Goal: Transaction & Acquisition: Purchase product/service

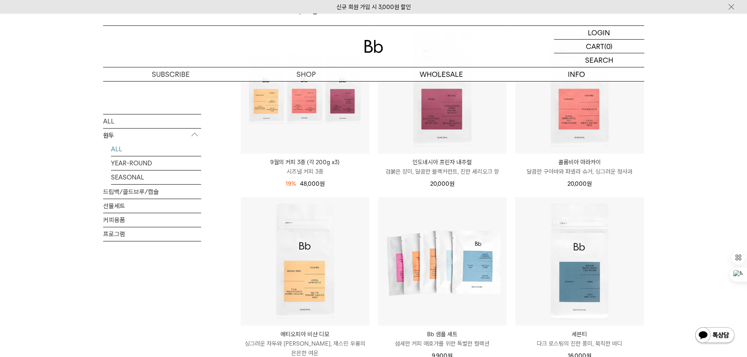
click at [693, 142] on div "SHOP 원두 ALL 원두 ALL YEAR-ROUND SEASONAL 드립백/콜드브루/캡슐 선물세트 커피용품 프로그램 원두 [PERSON_NA…" at bounding box center [373, 284] width 747 height 1034
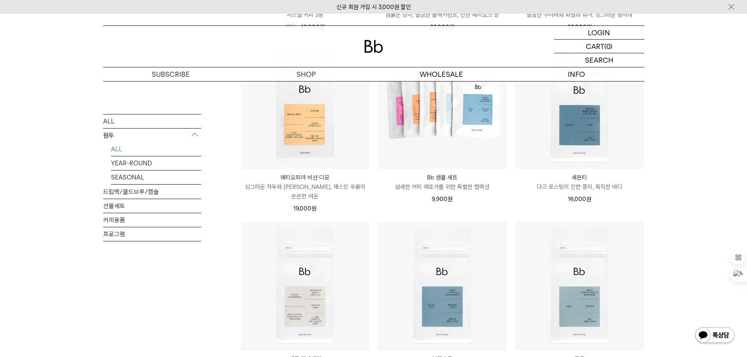
click at [693, 142] on div "SHOP 원두 ALL 원두 ALL YEAR-ROUND SEASONAL 드립백/콜드브루/캡슐 선물세트 커피용품 프로그램 원두 [PERSON_NA…" at bounding box center [373, 128] width 747 height 1034
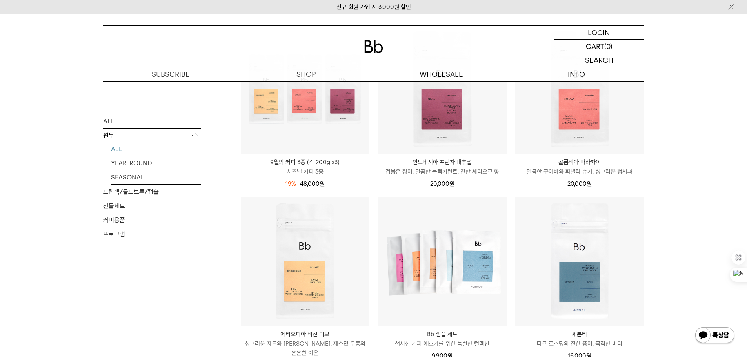
scroll to position [118, 0]
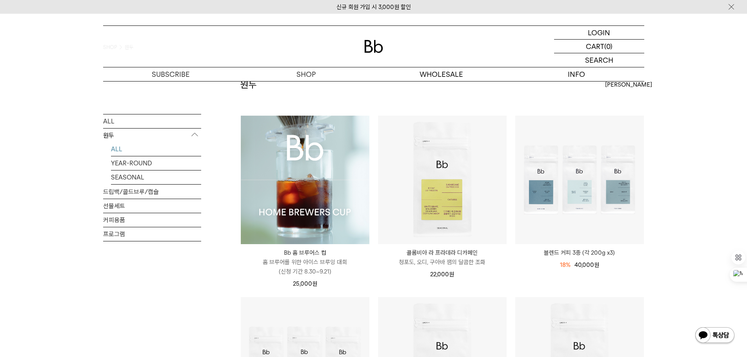
scroll to position [39, 0]
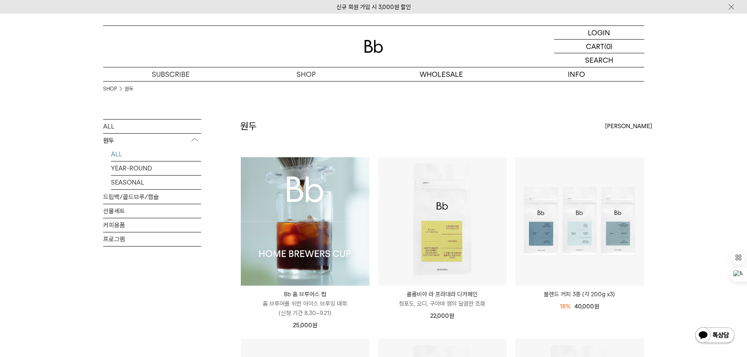
scroll to position [157, 0]
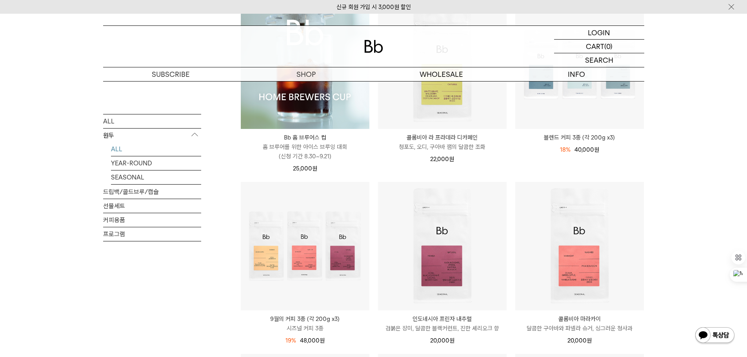
click at [125, 192] on link "드립백/콜드브루/캡슐" at bounding box center [152, 192] width 98 height 14
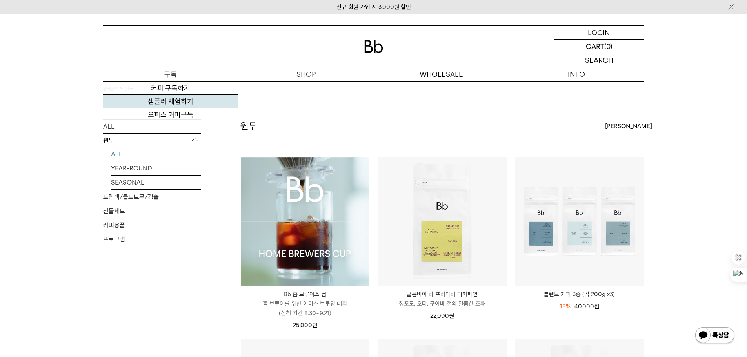
click at [191, 101] on link "샘플러 체험하기" at bounding box center [170, 101] width 135 height 13
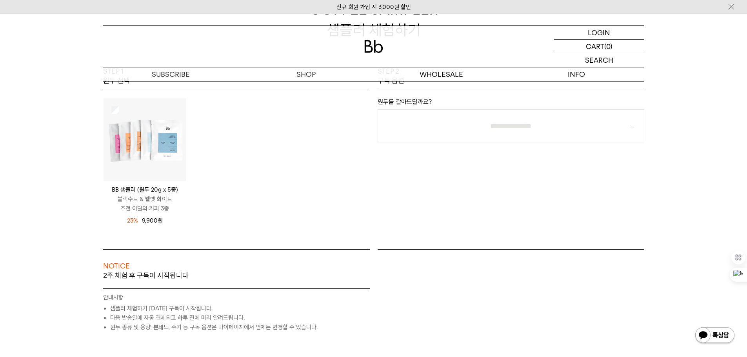
scroll to position [118, 0]
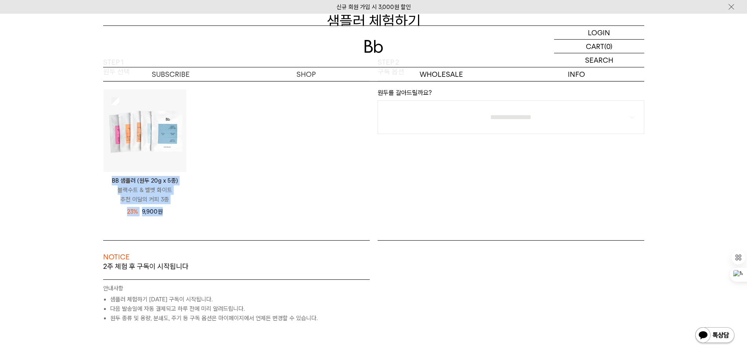
drag, startPoint x: 253, startPoint y: 197, endPoint x: 250, endPoint y: 171, distance: 25.7
click at [250, 171] on div "BB 샘플러 (원두 20g x 5종) 블랙수트 & 벨벳 화이트 추천 이달의 커피 3종 12,900 원 23%" at bounding box center [236, 157] width 275 height 136
drag, startPoint x: 250, startPoint y: 171, endPoint x: 253, endPoint y: 216, distance: 44.5
click at [253, 216] on div "BB 샘플러 (원두 20g x 5종) 블랙수트 & 벨벳 화이트 추천 이달의 커피 3종 12,900 원 23%" at bounding box center [236, 157] width 275 height 136
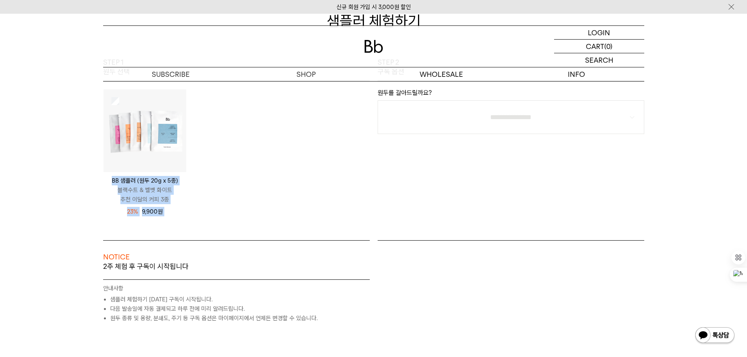
click at [253, 216] on div "BB 샘플러 (원두 20g x 5종) 블랙수트 & 벨벳 화이트 추천 이달의 커피 3종 12,900 원 23%" at bounding box center [236, 157] width 275 height 136
click at [164, 137] on img at bounding box center [145, 130] width 83 height 83
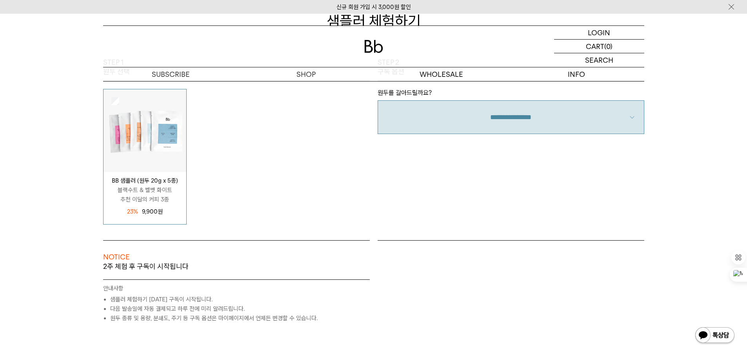
click at [499, 129] on select "**********" at bounding box center [511, 117] width 267 height 34
select select "**"
click at [378, 100] on select "**********" at bounding box center [511, 117] width 267 height 34
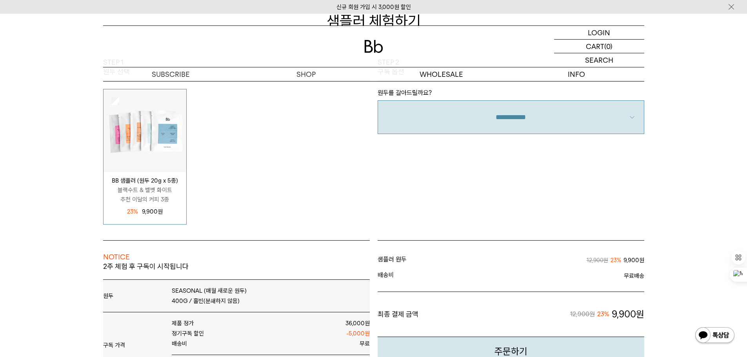
scroll to position [235, 0]
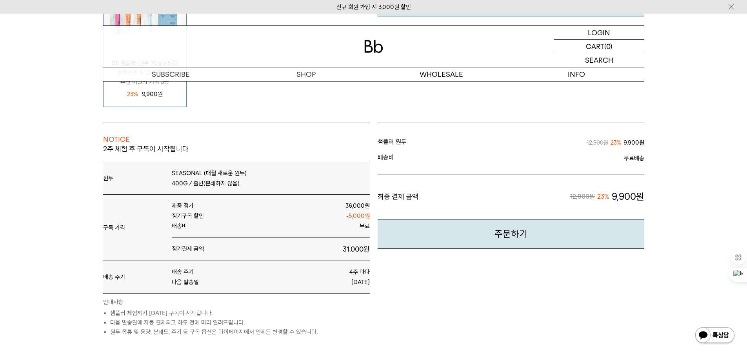
click at [514, 195] on div "12,900원 23% 9,900원" at bounding box center [531, 196] width 226 height 13
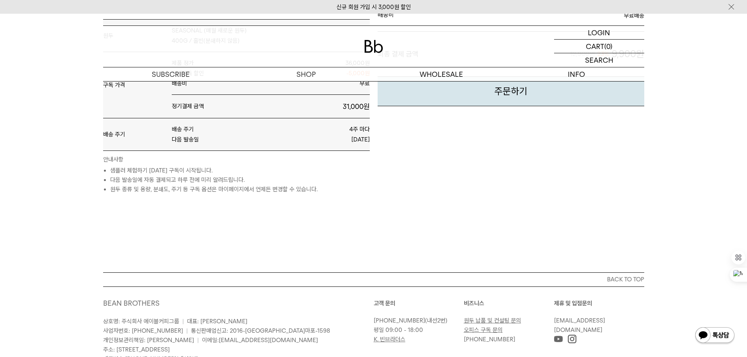
scroll to position [431, 0]
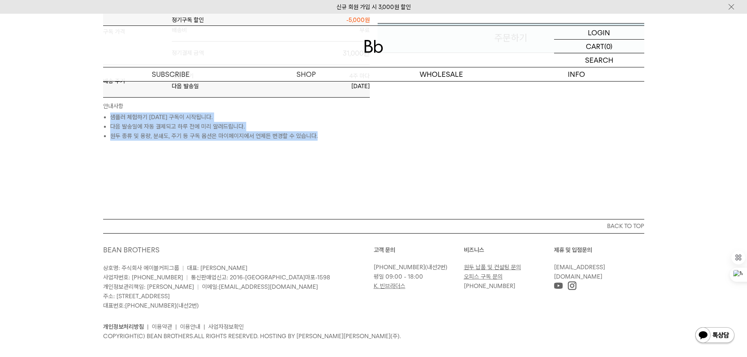
drag, startPoint x: 290, startPoint y: 136, endPoint x: 238, endPoint y: 104, distance: 61.1
click at [238, 104] on div "NOTICE 2주 체험 후 구독이 시작됩니다 원두 SEASONAL (매월 새로운 원두) 400G / 홀빈(분쇄하지 않음) 무료" at bounding box center [373, 73] width 549 height 293
click at [238, 104] on p "안내사항" at bounding box center [236, 107] width 267 height 11
drag, startPoint x: 238, startPoint y: 104, endPoint x: 298, endPoint y: 141, distance: 70.8
click at [298, 141] on div "NOTICE 2주 체험 후 구독이 시작됩니다 원두 SEASONAL (매월 새로운 원두) 400G / 홀빈(분쇄하지 않음) 무료" at bounding box center [373, 73] width 549 height 293
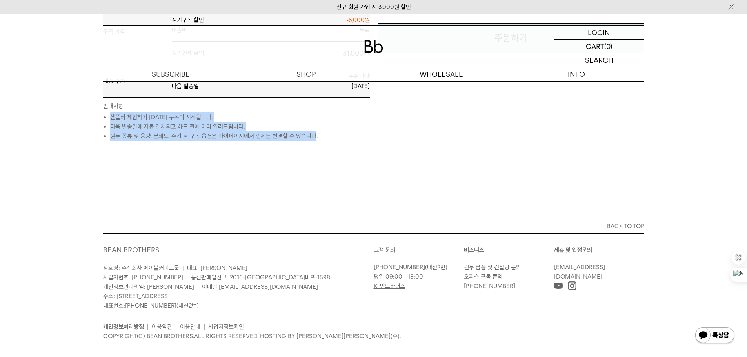
click at [298, 141] on div "NOTICE 2주 체험 후 구독이 시작됩니다 원두 SEASONAL (매월 새로운 원두) 400G / 홀빈(분쇄하지 않음) 무료" at bounding box center [373, 73] width 549 height 293
drag, startPoint x: 351, startPoint y: 142, endPoint x: 318, endPoint y: 111, distance: 45.8
click at [318, 111] on div "NOTICE 2주 체험 후 구독이 시작됩니다 원두 SEASONAL (매월 새로운 원두) 400G / 홀빈(분쇄하지 않음) 무료" at bounding box center [373, 73] width 549 height 293
click at [318, 111] on p "안내사항" at bounding box center [236, 107] width 267 height 11
drag, startPoint x: 318, startPoint y: 111, endPoint x: 335, endPoint y: 142, distance: 35.1
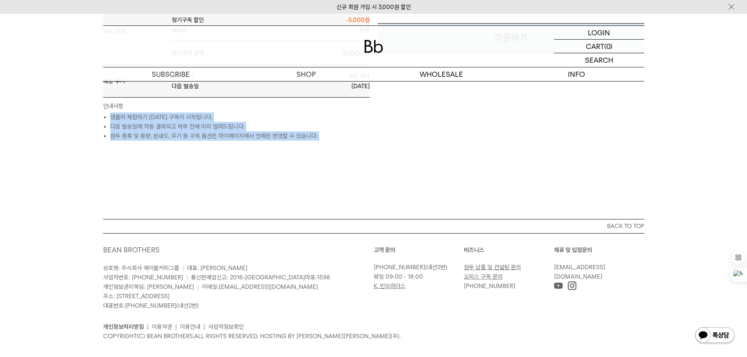
click at [335, 141] on div "NOTICE 2주 체험 후 구독이 시작됩니다 원두 SEASONAL (매월 새로운 원두) 400G / 홀빈(분쇄하지 않음) 무료" at bounding box center [373, 73] width 549 height 293
click at [335, 142] on div "NOTICE 2주 체험 후 구독이 시작됩니다 원두 SEASONAL (매월 새로운 원두) 400G / 홀빈(분쇄하지 않음) 무료" at bounding box center [373, 73] width 549 height 293
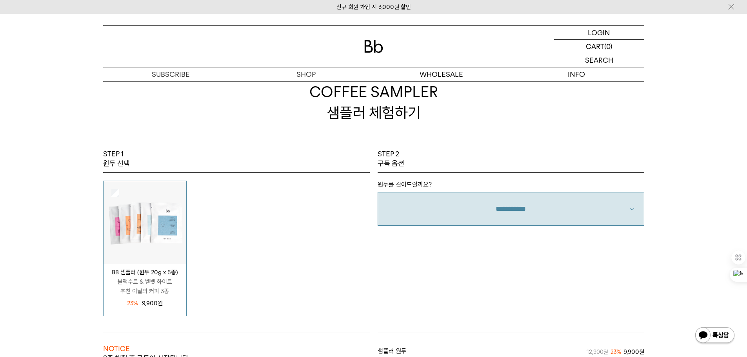
scroll to position [0, 0]
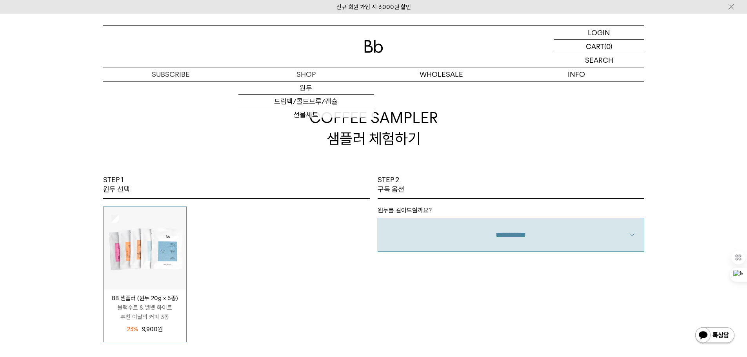
click at [368, 47] on img at bounding box center [373, 46] width 19 height 13
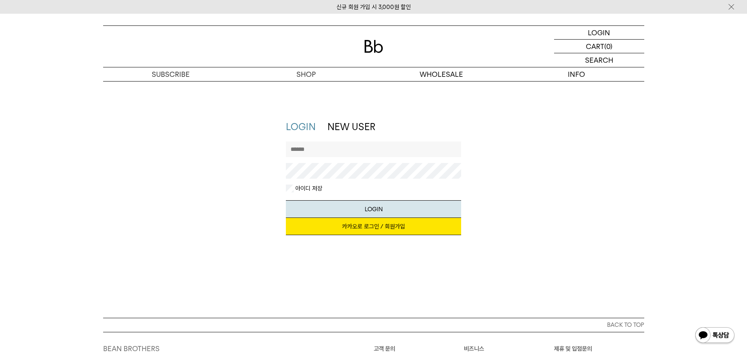
click at [387, 228] on link "카카오로 로그인 / 회원가입" at bounding box center [373, 226] width 175 height 17
click at [451, 73] on p "도매" at bounding box center [441, 74] width 135 height 14
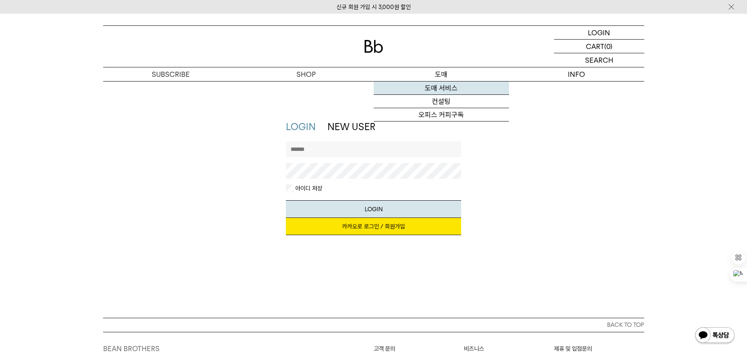
click at [450, 90] on link "도매 서비스" at bounding box center [441, 88] width 135 height 13
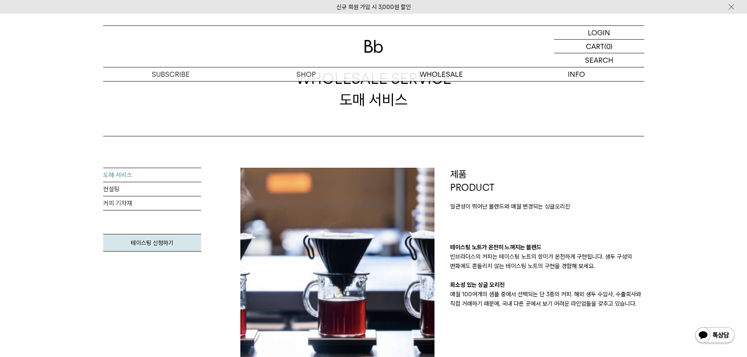
scroll to position [39, 0]
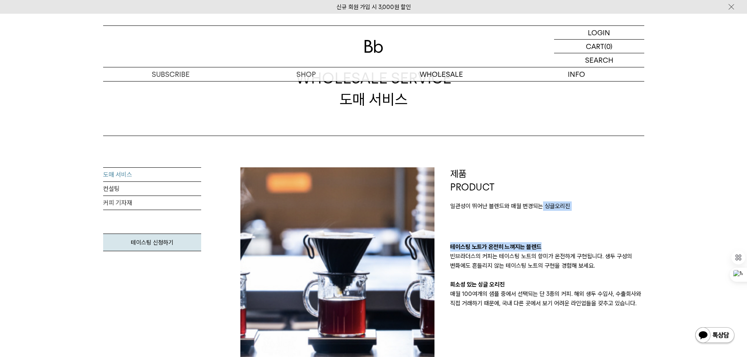
drag, startPoint x: 542, startPoint y: 198, endPoint x: 610, endPoint y: 234, distance: 77.2
click at [610, 234] on div "제품 PRODUCT 일관성이 뛰어난 블렌드와 매월 변경되는 싱글오리진 테이스팅 노트가 온전히 느껴지는 블렌드 빈브라더스의 커피는 테이스팅 노트…" at bounding box center [547, 237] width 194 height 141
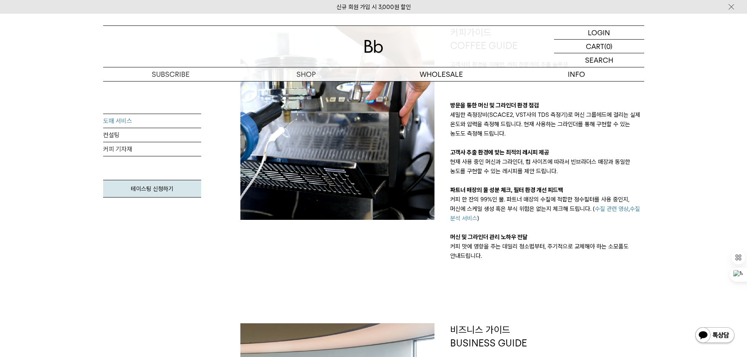
scroll to position [431, 0]
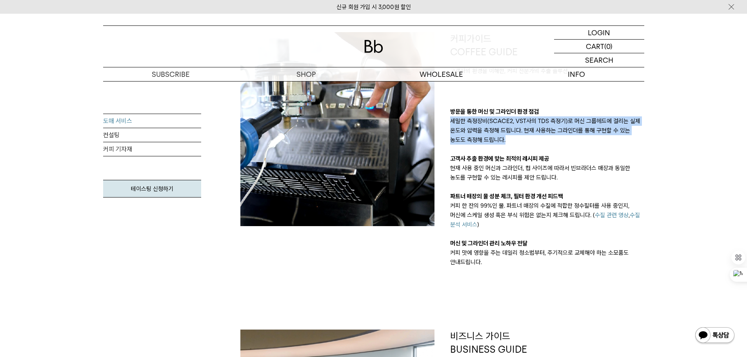
drag, startPoint x: 590, startPoint y: 143, endPoint x: 593, endPoint y: 109, distance: 33.8
click at [593, 109] on div "방문을 통한 머신 및 그라인더 환경 점검 세밀한 측정장비(SCACE2, VST사의 TDS 측정기)로 머신 그룹헤드에 걸리는 실제 온도와 압력을…" at bounding box center [547, 187] width 194 height 160
click at [593, 109] on p "방문을 통한 머신 및 그라인더 환경 점검" at bounding box center [547, 111] width 194 height 9
drag, startPoint x: 593, startPoint y: 109, endPoint x: 603, endPoint y: 142, distance: 34.1
click at [603, 142] on div "방문을 통한 머신 및 그라인더 환경 점검 세밀한 측정장비(SCACE2, VST사의 TDS 측정기)로 머신 그룹헤드에 걸리는 실제 온도와 압력을…" at bounding box center [547, 187] width 194 height 160
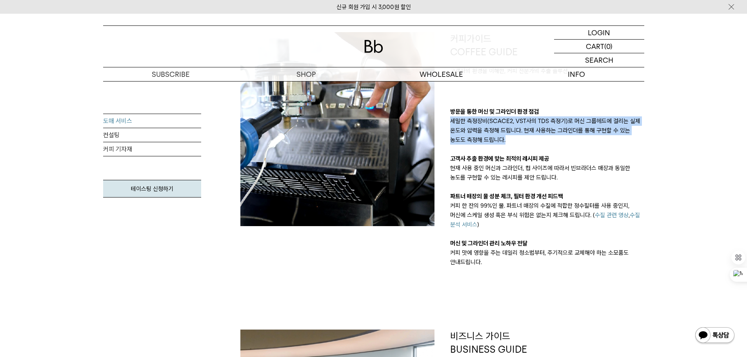
click at [552, 141] on p "세밀한 측정장비(SCACE2, VST사의 TDS 측정기)로 머신 그룹헤드에 걸리는 실제 온도와 압력을 측정해 드립니다. 현재 사용하는 그라인더…" at bounding box center [547, 130] width 194 height 28
drag, startPoint x: 584, startPoint y: 141, endPoint x: 589, endPoint y: 111, distance: 30.7
click at [589, 111] on div "방문을 통한 머신 및 그라인더 환경 점검 세밀한 측정장비(SCACE2, VST사의 TDS 측정기)로 머신 그룹헤드에 걸리는 실제 온도와 압력을…" at bounding box center [547, 187] width 194 height 160
click at [613, 139] on p "세밀한 측정장비(SCACE2, VST사의 TDS 측정기)로 머신 그룹헤드에 걸리는 실제 온도와 압력을 측정해 드립니다. 현재 사용하는 그라인더…" at bounding box center [547, 130] width 194 height 28
drag, startPoint x: 613, startPoint y: 141, endPoint x: 611, endPoint y: 111, distance: 29.5
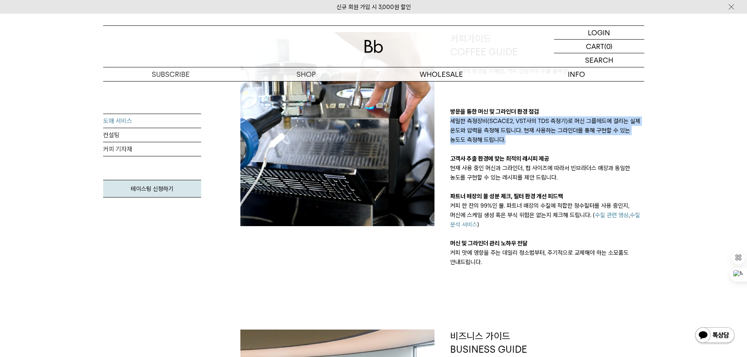
click at [611, 111] on div "방문을 통한 머신 및 그라인더 환경 점검 세밀한 측정장비(SCACE2, VST사의 TDS 측정기)로 머신 그룹헤드에 걸리는 실제 온도와 압력을…" at bounding box center [547, 187] width 194 height 160
click at [611, 144] on p "세밀한 측정장비(SCACE2, VST사의 TDS 측정기)로 머신 그룹헤드에 걸리는 실제 온도와 압력을 측정해 드립니다. 현재 사용하는 그라인더…" at bounding box center [547, 130] width 194 height 28
drag, startPoint x: 610, startPoint y: 144, endPoint x: 607, endPoint y: 113, distance: 31.5
click at [607, 113] on div "방문을 통한 머신 및 그라인더 환경 점검 세밀한 측정장비(SCACE2, VST사의 TDS 측정기)로 머신 그룹헤드에 걸리는 실제 온도와 압력을…" at bounding box center [547, 187] width 194 height 160
click at [608, 152] on div "방문을 통한 머신 및 그라인더 환경 점검 세밀한 측정장비(SCACE2, VST사의 TDS 측정기)로 머신 그룹헤드에 걸리는 실제 온도와 압력을…" at bounding box center [547, 187] width 194 height 160
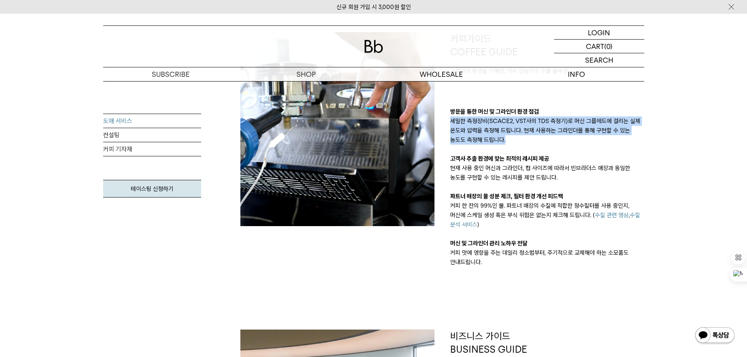
drag, startPoint x: 608, startPoint y: 152, endPoint x: 606, endPoint y: 113, distance: 39.7
click at [606, 113] on div "방문을 통한 머신 및 그라인더 환경 점검 세밀한 측정장비(SCACE2, VST사의 TDS 측정기)로 머신 그룹헤드에 걸리는 실제 온도와 압력을…" at bounding box center [547, 187] width 194 height 160
click at [613, 160] on p "고객사 추출 환경에 맞는 최적의 레시피 제공" at bounding box center [547, 158] width 194 height 9
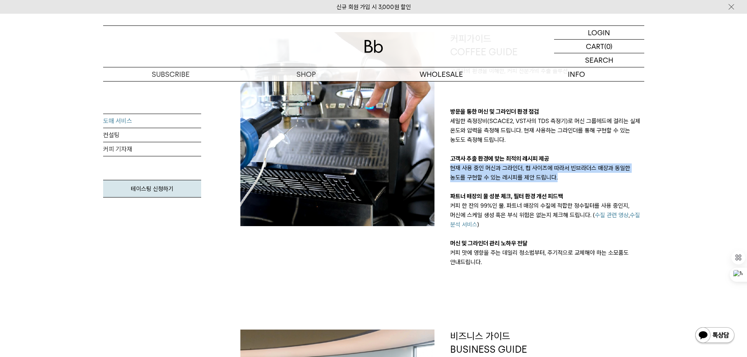
drag, startPoint x: 613, startPoint y: 160, endPoint x: 620, endPoint y: 180, distance: 21.6
click at [620, 180] on div "방문을 통한 머신 및 그라인더 환경 점검 세밀한 측정장비(SCACE2, VST사의 TDS 측정기)로 머신 그룹헤드에 걸리는 실제 온도와 압력을…" at bounding box center [547, 187] width 194 height 160
click at [620, 180] on p "현재 사용 중인 머신과 그라인더, 컵 사이즈에 따라서 빈브라더스 매장과 동일한 농도를 구현할 수 있는 레시피를 제안 드립니다." at bounding box center [547, 173] width 194 height 19
drag, startPoint x: 620, startPoint y: 180, endPoint x: 617, endPoint y: 152, distance: 28.8
click at [617, 152] on div "방문을 통한 머신 및 그라인더 환경 점검 세밀한 측정장비(SCACE2, VST사의 TDS 측정기)로 머신 그룹헤드에 걸리는 실제 온도와 압력을…" at bounding box center [547, 187] width 194 height 160
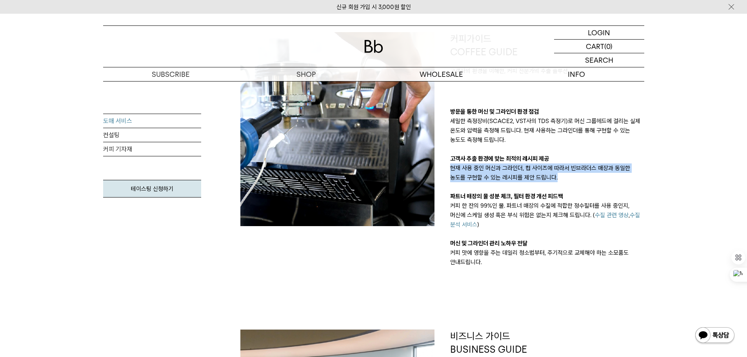
click at [617, 152] on div "방문을 통한 머신 및 그라인더 환경 점검 세밀한 측정장비(SCACE2, VST사의 TDS 측정기)로 머신 그룹헤드에 걸리는 실제 온도와 압력을…" at bounding box center [547, 187] width 194 height 160
drag, startPoint x: 617, startPoint y: 152, endPoint x: 628, endPoint y: 180, distance: 30.1
click at [628, 180] on div "방문을 통한 머신 및 그라인더 환경 점검 세밀한 측정장비(SCACE2, VST사의 TDS 측정기)로 머신 그룹헤드에 걸리는 실제 온도와 압력을…" at bounding box center [547, 187] width 194 height 160
click at [628, 180] on p "현재 사용 중인 머신과 그라인더, 컵 사이즈에 따라서 빈브라더스 매장과 동일한 농도를 구현할 수 있는 레시피를 제안 드립니다." at bounding box center [547, 173] width 194 height 19
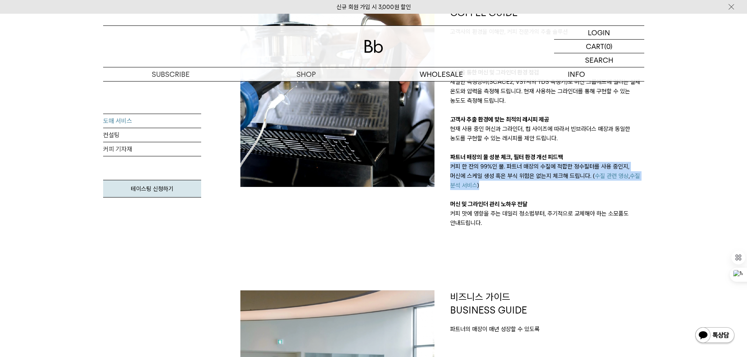
drag, startPoint x: 598, startPoint y: 191, endPoint x: 599, endPoint y: 150, distance: 40.8
click at [599, 151] on div "방문을 통한 머신 및 그라인더 환경 점검 세밀한 측정장비(SCACE2, VST사의 TDS 측정기)로 머신 그룹헤드에 걸리는 실제 온도와 압력을…" at bounding box center [547, 148] width 194 height 160
click at [599, 150] on div "방문을 통한 머신 및 그라인더 환경 점검 세밀한 측정장비(SCACE2, VST사의 TDS 측정기)로 머신 그룹헤드에 걸리는 실제 온도와 압력을…" at bounding box center [547, 148] width 194 height 160
drag, startPoint x: 599, startPoint y: 150, endPoint x: 612, endPoint y: 194, distance: 45.9
click at [612, 194] on div "방문을 통한 머신 및 그라인더 환경 점검 세밀한 측정장비(SCACE2, VST사의 TDS 측정기)로 머신 그룹헤드에 걸리는 실제 온도와 압력을…" at bounding box center [547, 148] width 194 height 160
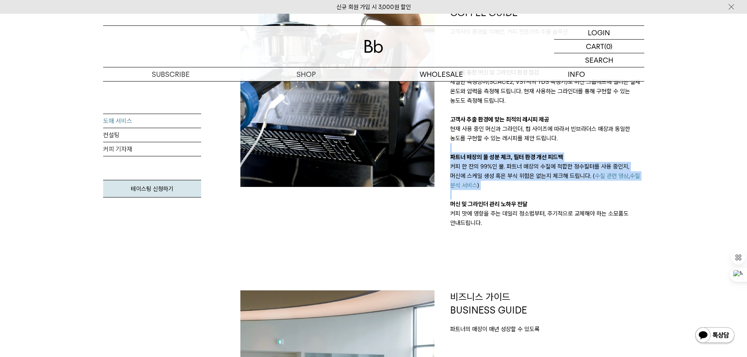
click at [612, 194] on div "방문을 통한 머신 및 그라인더 환경 점검 세밀한 측정장비(SCACE2, VST사의 TDS 측정기)로 머신 그룹헤드에 걸리는 실제 온도와 압력을…" at bounding box center [547, 148] width 194 height 160
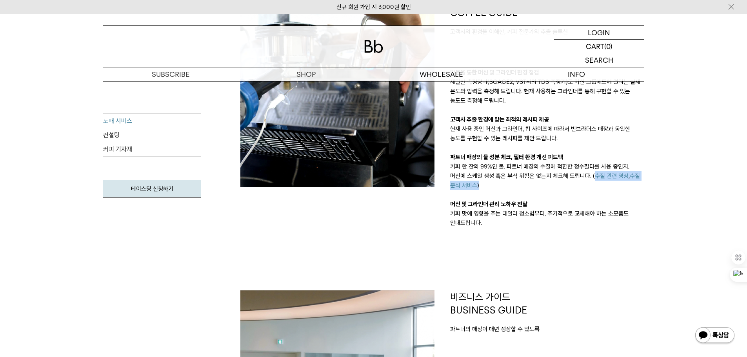
drag, startPoint x: 612, startPoint y: 194, endPoint x: 611, endPoint y: 157, distance: 37.3
click at [611, 157] on div "방문을 통한 머신 및 그라인더 환경 점검 세밀한 측정장비(SCACE2, VST사의 TDS 측정기)로 머신 그룹헤드에 걸리는 실제 온도와 압력을…" at bounding box center [547, 148] width 194 height 160
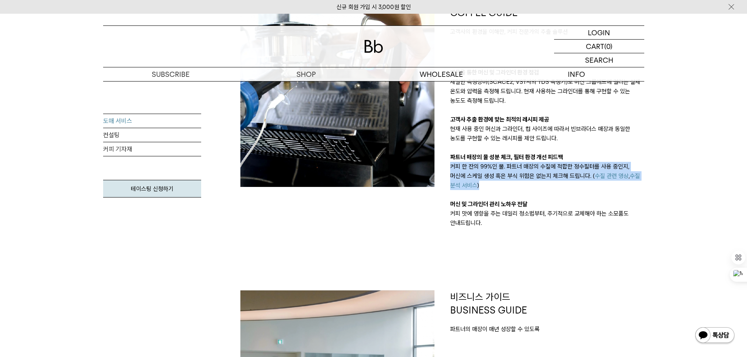
click at [611, 157] on p "파트너 매장의 물 성분 체크, 필터 환경 개선 피드백" at bounding box center [547, 157] width 194 height 9
drag, startPoint x: 611, startPoint y: 157, endPoint x: 624, endPoint y: 191, distance: 36.0
click at [624, 190] on div "방문을 통한 머신 및 그라인더 환경 점검 세밀한 측정장비(SCACE2, VST사의 TDS 측정기)로 머신 그룹헤드에 걸리는 실제 온도와 압력을…" at bounding box center [547, 148] width 194 height 160
click at [624, 191] on div "방문을 통한 머신 및 그라인더 환경 점검 세밀한 측정장비(SCACE2, VST사의 TDS 측정기)로 머신 그룹헤드에 걸리는 실제 온도와 압력을…" at bounding box center [547, 148] width 194 height 160
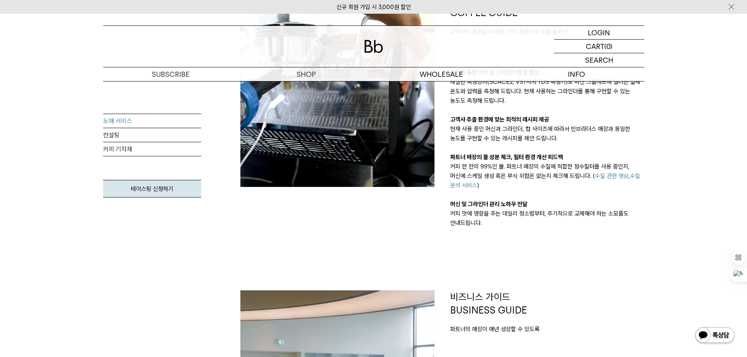
click at [618, 202] on p "머신 및 그라인더 관리 노하우 전달" at bounding box center [547, 204] width 194 height 9
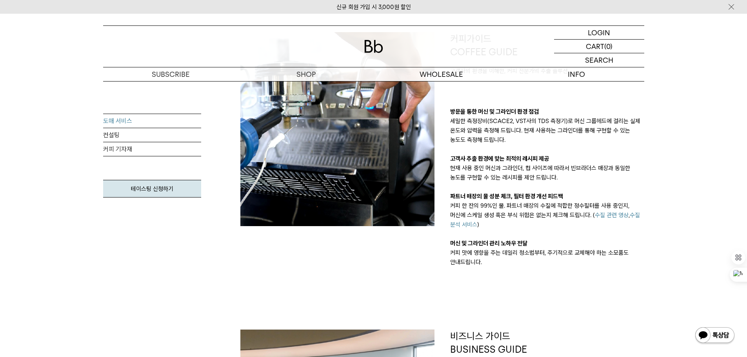
click at [612, 179] on p "현재 사용 중인 머신과 그라인더, 컵 사이즈에 따라서 빈브라더스 매장과 동일한 농도를 구현할 수 있는 레시피를 제안 드립니다." at bounding box center [547, 173] width 194 height 19
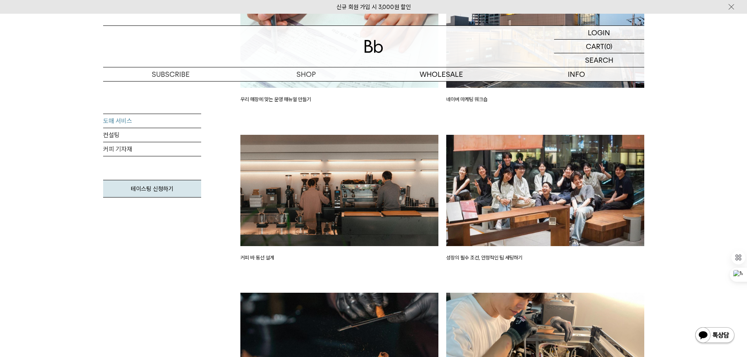
scroll to position [980, 0]
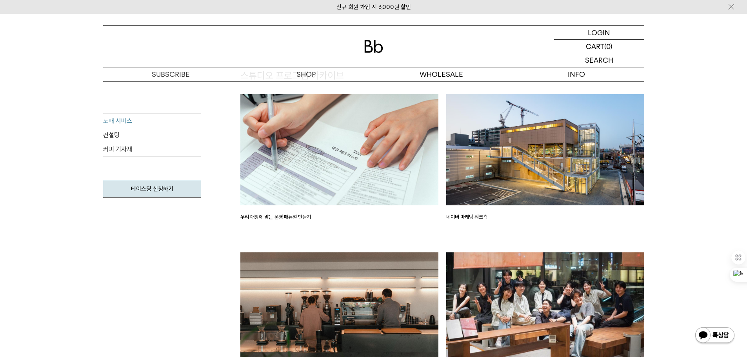
click at [692, 191] on div "도매 서비스 컨설팅 커피 기자재 테이스팅 신청하기 제품 PRODUCT 일관성이 뛰어난 블렌드와 매월 변경되는 싱글오리진 커피가이드" at bounding box center [373, 322] width 747 height 2255
drag, startPoint x: 655, startPoint y: 219, endPoint x: 664, endPoint y: 220, distance: 9.9
click at [655, 219] on div "도매 서비스 컨설팅 커피 기자재 테이스팅 신청하기 제품 PRODUCT 일관성이 뛰어난 블렌드와 매월 변경되는 싱글오리진" at bounding box center [373, 338] width 565 height 2224
click at [681, 214] on div "도매 서비스 컨설팅 커피 기자재 테이스팅 신청하기 제품 PRODUCT 일관성이 뛰어난 블렌드와 매월 변경되는 싱글오리진 커피가이드" at bounding box center [373, 322] width 747 height 2255
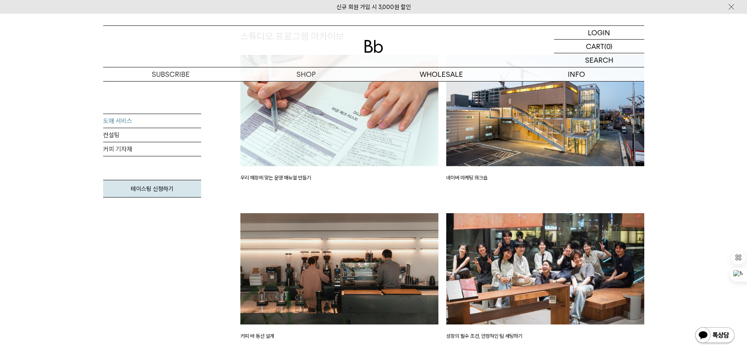
click at [681, 214] on div "도매 서비스 컨설팅 커피 기자재 테이스팅 신청하기 제품 PRODUCT 일관성이 뛰어난 블렌드와 매월 변경되는 싱글오리진 커피가이드" at bounding box center [373, 283] width 747 height 2255
click at [685, 208] on div "도매 서비스 컨설팅 커피 기자재 테이스팅 신청하기 제품 PRODUCT 일관성이 뛰어난 블렌드와 매월 변경되는 싱글오리진 커피가이드" at bounding box center [373, 283] width 747 height 2255
click at [347, 119] on img at bounding box center [339, 110] width 198 height 111
click at [499, 138] on img at bounding box center [545, 110] width 198 height 111
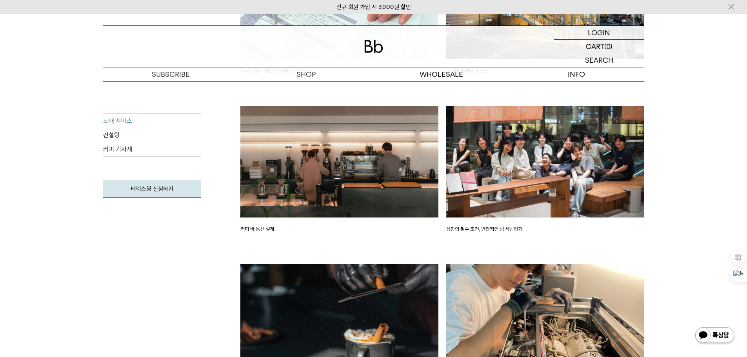
scroll to position [1137, 0]
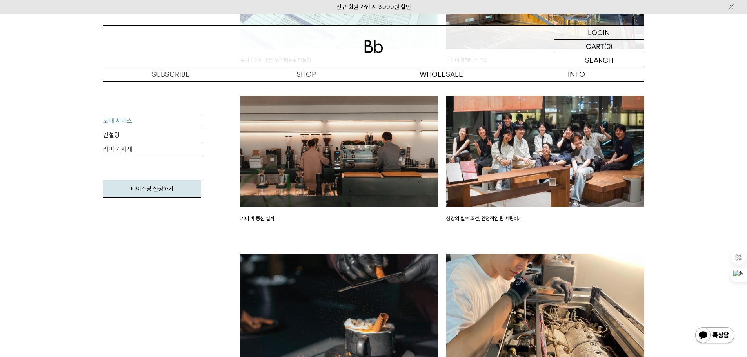
click at [536, 156] on img at bounding box center [545, 151] width 198 height 111
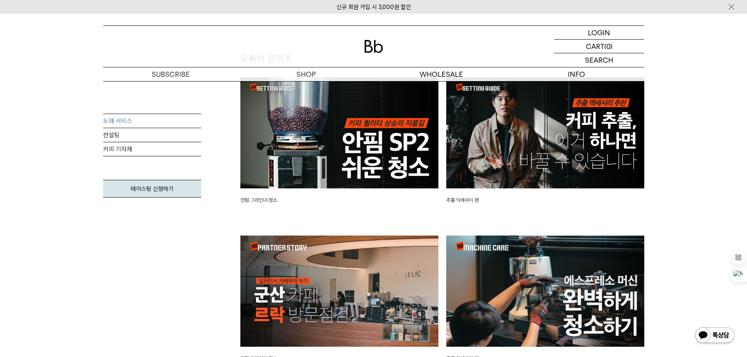
scroll to position [1686, 0]
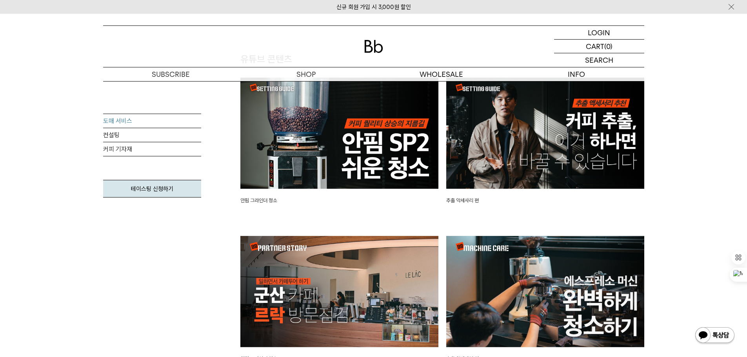
click at [259, 219] on div "안핌 그라인더 청소" at bounding box center [339, 157] width 206 height 158
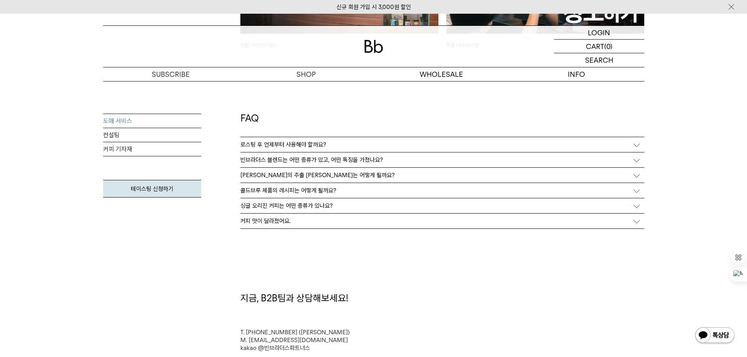
scroll to position [2196, 0]
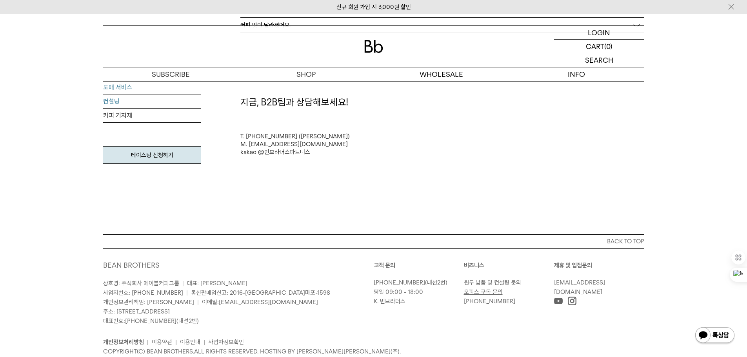
click at [120, 105] on link "컨설팅" at bounding box center [152, 102] width 98 height 14
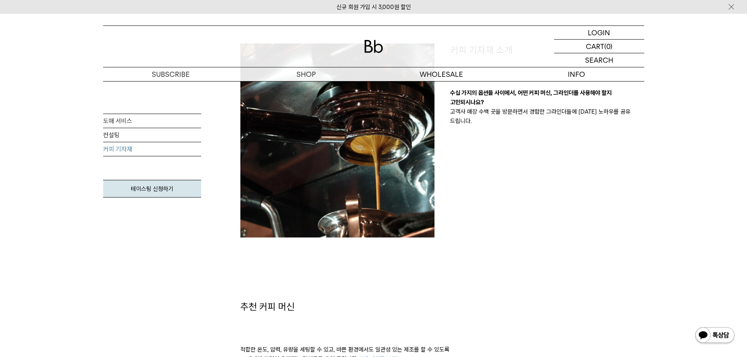
scroll to position [118, 0]
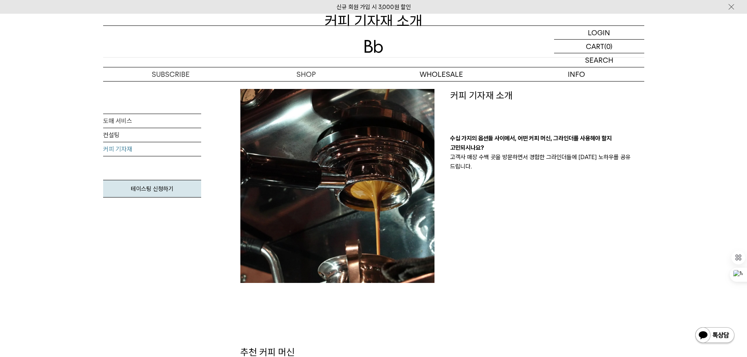
drag, startPoint x: 549, startPoint y: 121, endPoint x: 581, endPoint y: 161, distance: 51.3
click at [580, 158] on div "커피 기자재 소개 수십 가지의 옵션들 사이에서, 어떤 커피 머신, 그라인더를 사용해야 할지 고민되시나요? 고객사 매장 수백 곳을 방문하면서 경…" at bounding box center [547, 130] width 194 height 82
click at [581, 162] on div "커피 기자재 소개 수십 가지의 옵션들 사이에서, 어떤 커피 머신, 그라인더를 사용해야 할지 고민되시나요? 고객사 매장 수백 곳을 방문하면서 경…" at bounding box center [547, 186] width 210 height 194
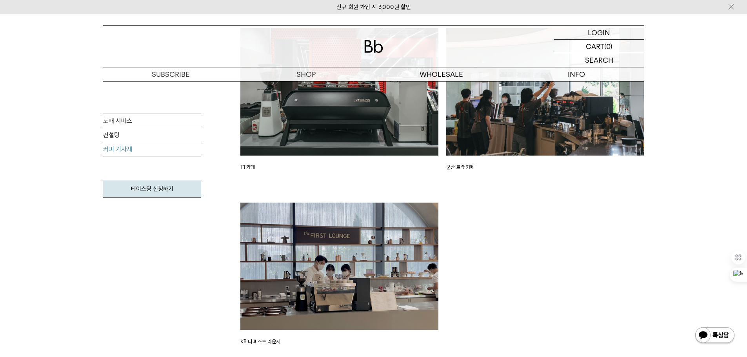
scroll to position [941, 0]
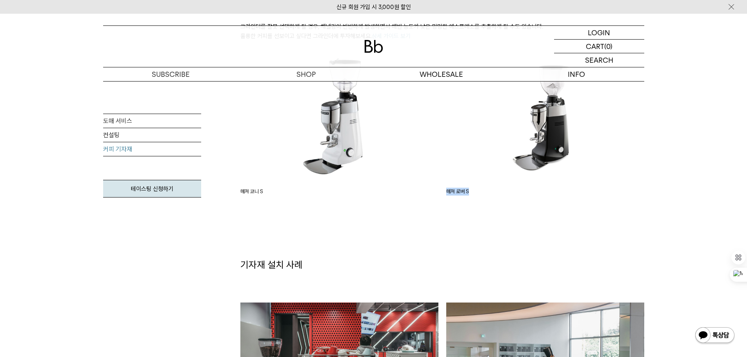
drag, startPoint x: 471, startPoint y: 192, endPoint x: 448, endPoint y: 192, distance: 22.7
click at [448, 192] on p "매져 로버 S" at bounding box center [545, 192] width 198 height 8
copy p "매져 로버 S"
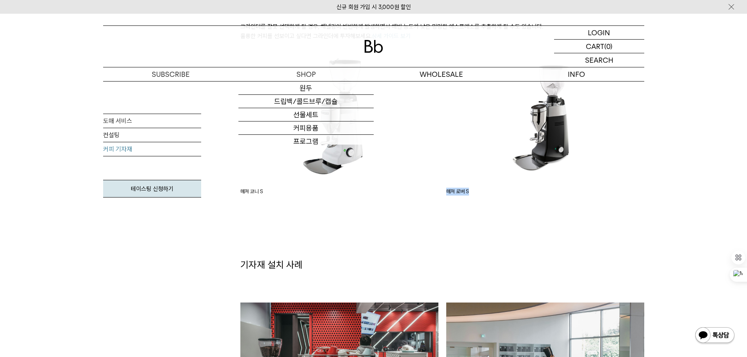
click at [320, 153] on img at bounding box center [339, 116] width 198 height 127
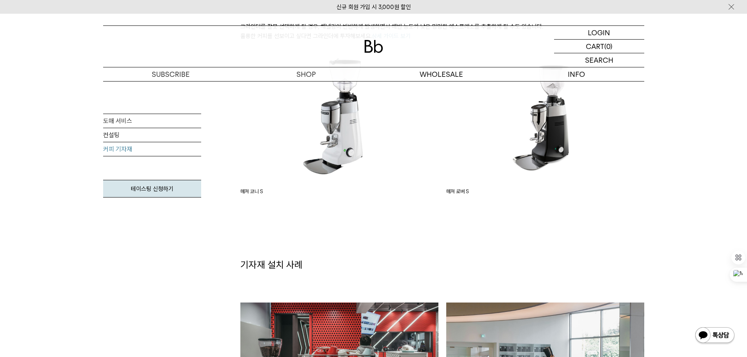
click at [268, 212] on div "매져 코니 S" at bounding box center [339, 140] width 206 height 175
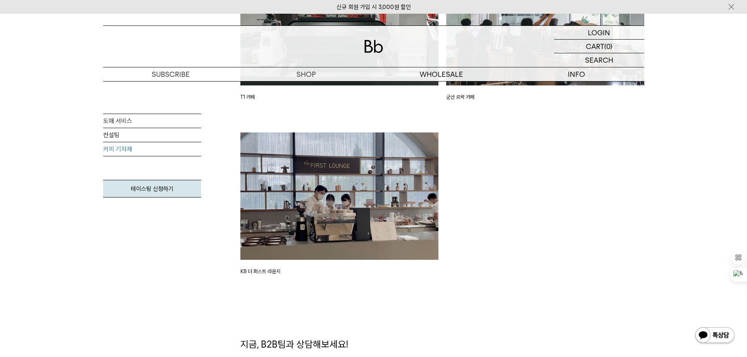
scroll to position [1451, 0]
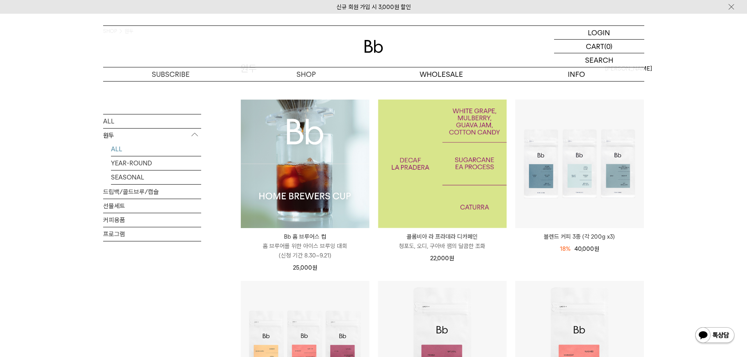
scroll to position [78, 0]
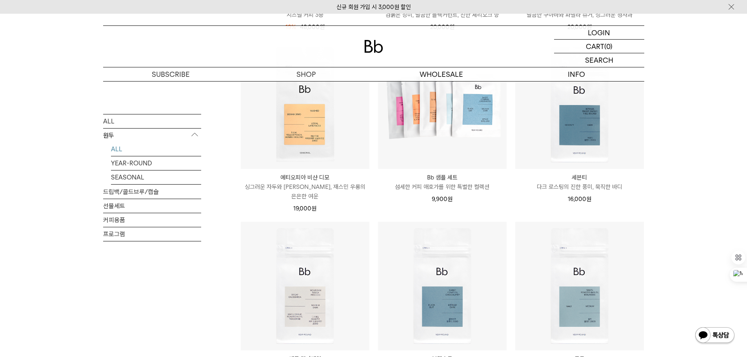
click at [693, 215] on div "SHOP 원두 ALL 원두 ALL YEAR-ROUND SEASONAL 드립백/콜드브루/캡슐 선물세트 커피용품 프로그램 원두 최신순" at bounding box center [373, 128] width 747 height 1034
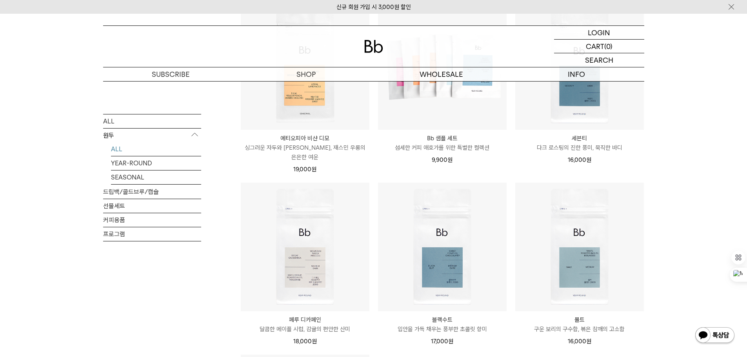
click at [693, 215] on div "SHOP 원두 ALL 원두 ALL YEAR-ROUND SEASONAL 드립백/콜드브루/캡슐 선물세트 커피용품 프로그램 원두 최신순" at bounding box center [373, 88] width 747 height 1034
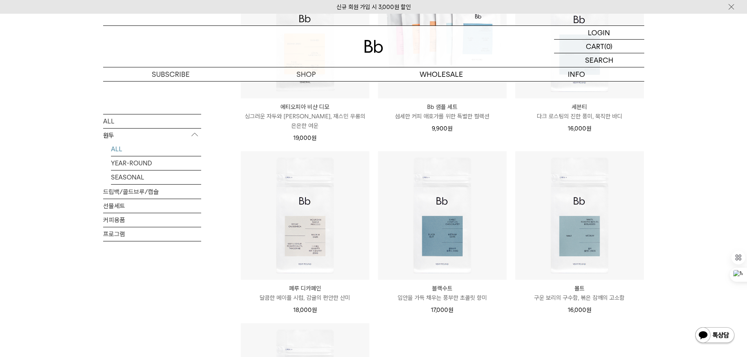
scroll to position [588, 0]
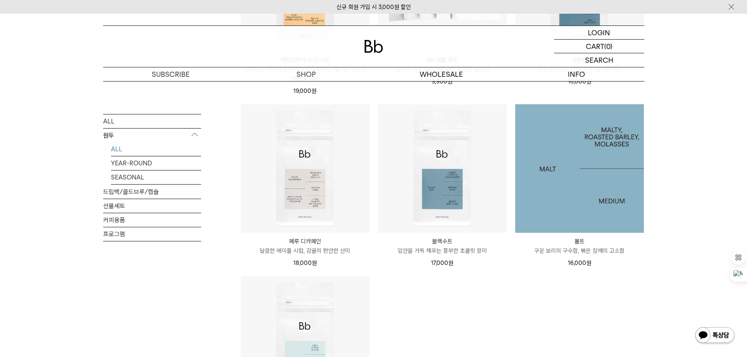
click at [580, 173] on img at bounding box center [579, 168] width 129 height 129
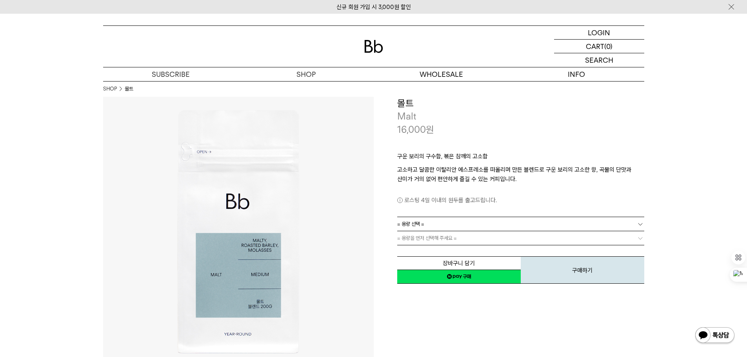
click at [450, 224] on link "= 용량 선택 =" at bounding box center [520, 224] width 247 height 14
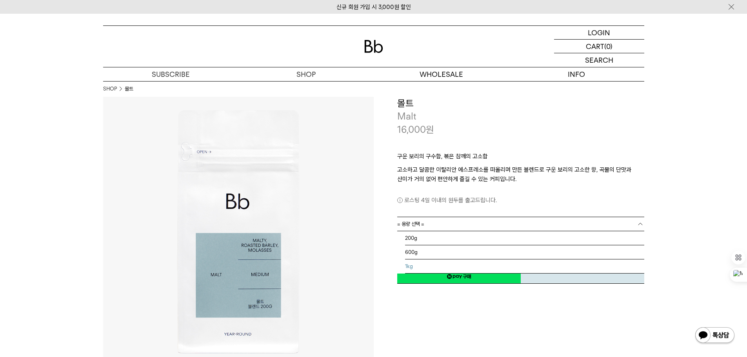
click at [416, 264] on li "1kg" at bounding box center [524, 267] width 239 height 14
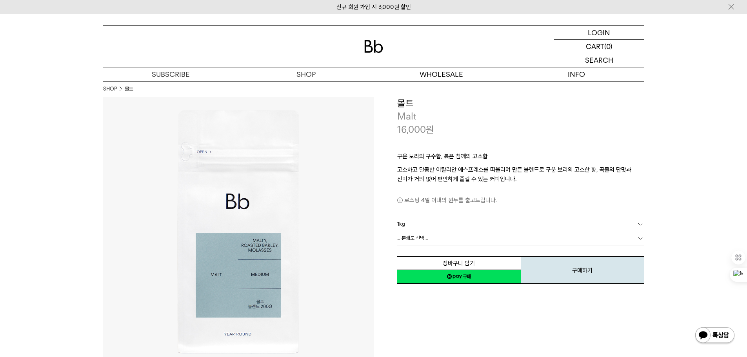
click at [428, 243] on span "= 분쇄도 선택 =" at bounding box center [412, 238] width 31 height 14
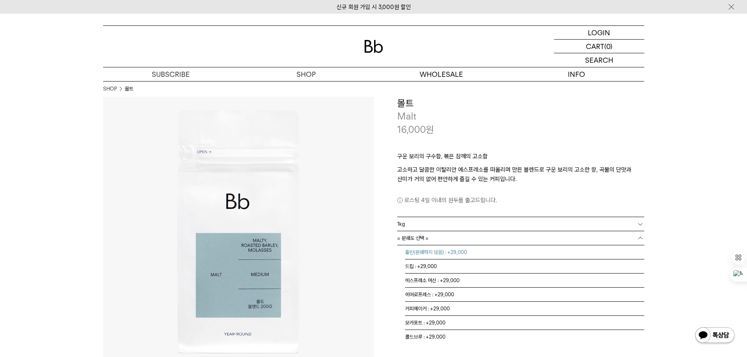
click at [438, 254] on li "홀빈(분쇄하지 않음) : +29,000" at bounding box center [524, 252] width 239 height 14
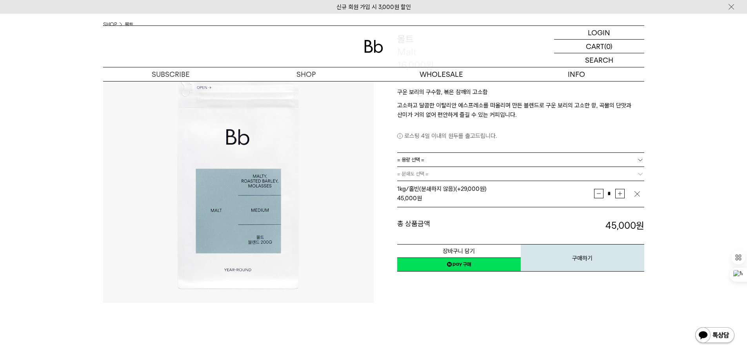
scroll to position [78, 0]
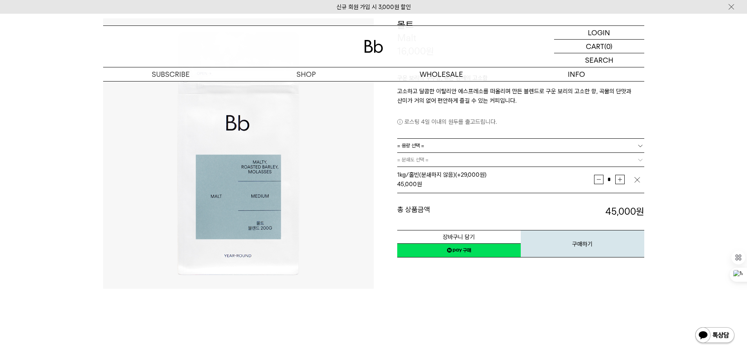
click at [474, 185] on div "45,000 원" at bounding box center [495, 184] width 197 height 9
click at [636, 180] on img "button" at bounding box center [637, 180] width 8 height 8
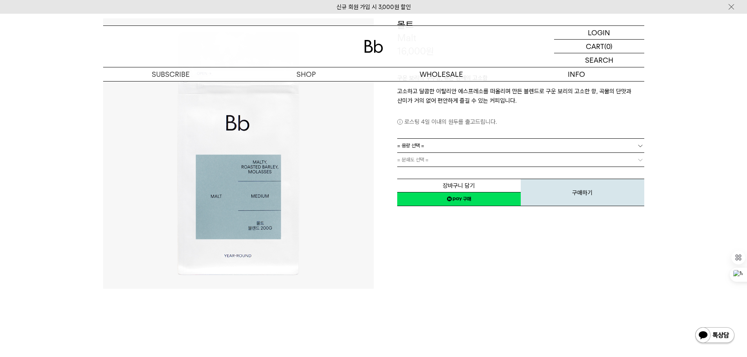
click at [567, 163] on link "= 분쇄도 선택 =" at bounding box center [520, 160] width 247 height 14
click at [643, 144] on b at bounding box center [640, 146] width 8 height 8
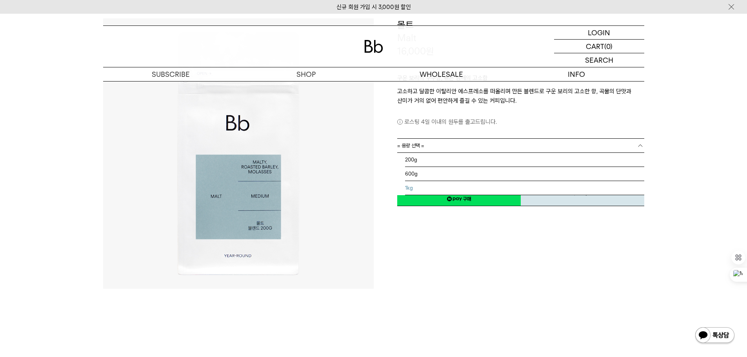
click at [498, 185] on li "1kg" at bounding box center [524, 188] width 239 height 14
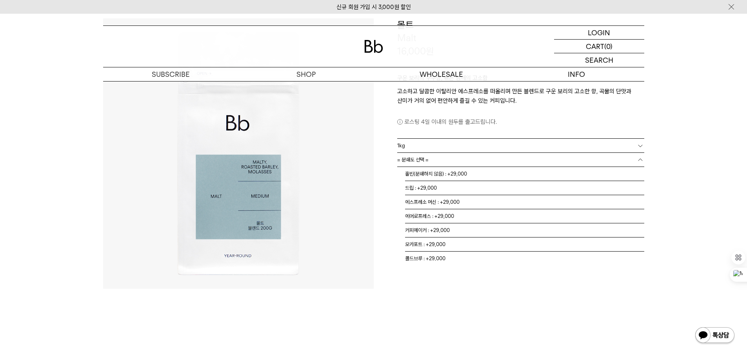
click at [503, 164] on link "= 분쇄도 선택 =" at bounding box center [520, 160] width 247 height 14
click at [453, 176] on li "홀빈(분쇄하지 않음) : +29,000" at bounding box center [524, 174] width 239 height 14
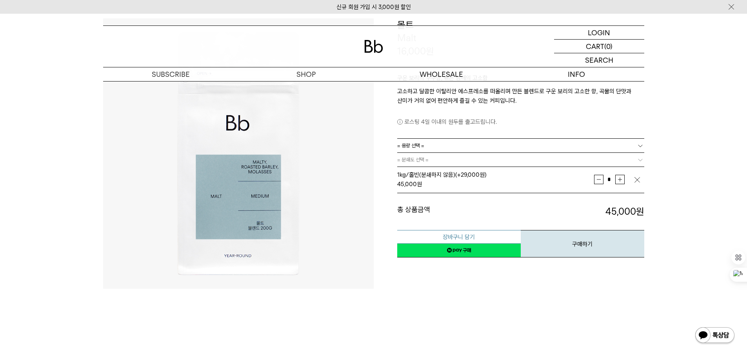
click at [467, 236] on button "장바구니 담기" at bounding box center [459, 237] width 124 height 14
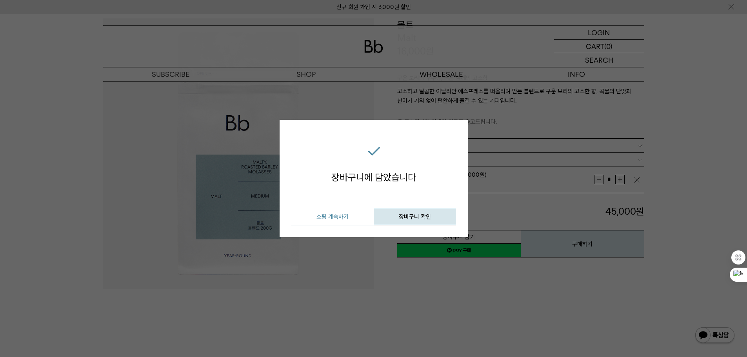
click at [349, 220] on button "쇼핑 계속하기" at bounding box center [332, 217] width 82 height 18
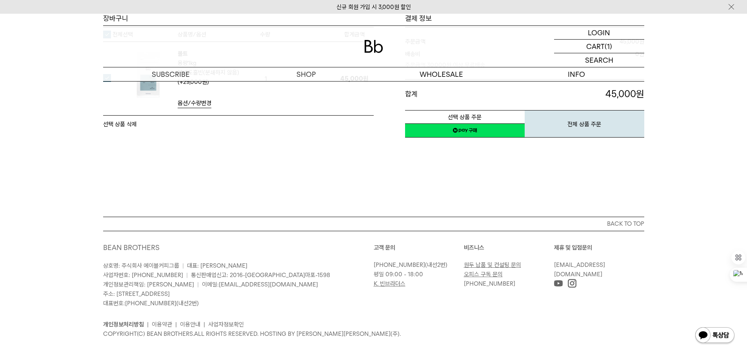
scroll to position [136, 0]
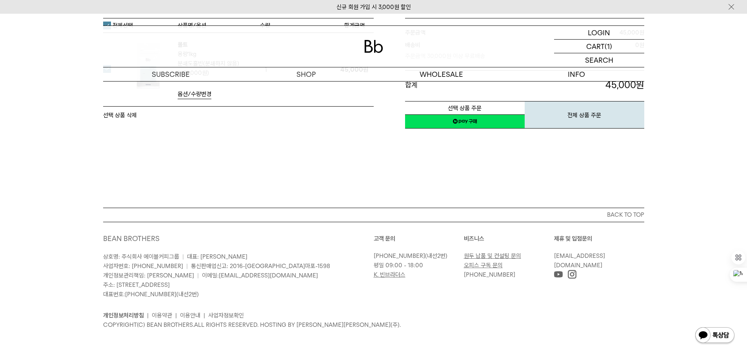
click at [458, 121] on link "네이버페이 구매하기" at bounding box center [465, 122] width 120 height 14
